Goal: Transaction & Acquisition: Purchase product/service

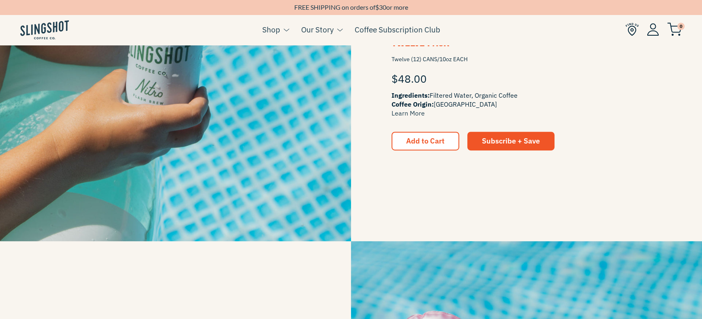
scroll to position [900, 0]
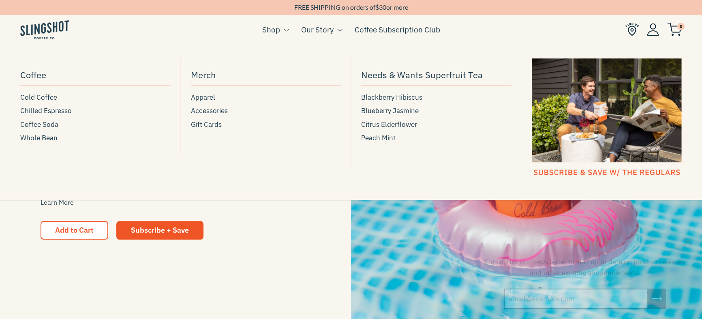
click at [276, 32] on link "Shop" at bounding box center [271, 30] width 18 height 12
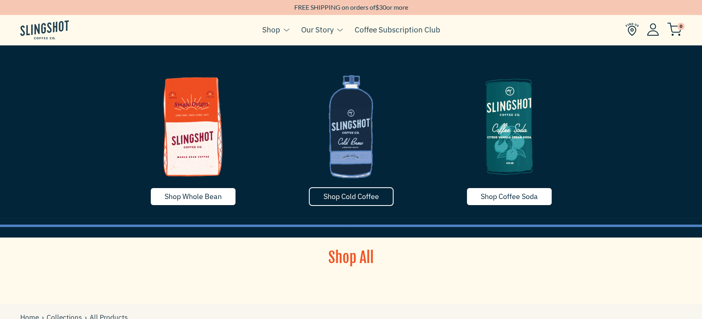
click at [359, 199] on span "Shop Cold Coffee" at bounding box center [351, 196] width 56 height 9
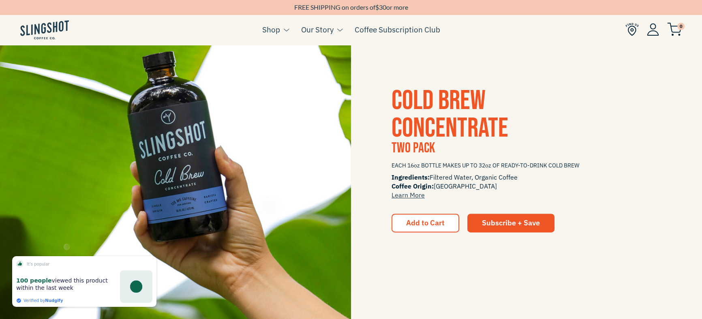
scroll to position [1273, 0]
